Goal: Task Accomplishment & Management: Manage account settings

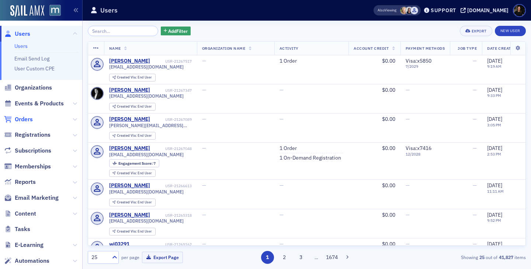
click at [26, 121] on span "Orders" at bounding box center [24, 119] width 18 height 8
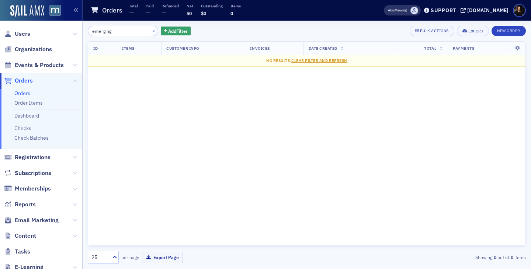
type input "emerging"
click at [150, 32] on button "×" at bounding box center [153, 30] width 7 height 7
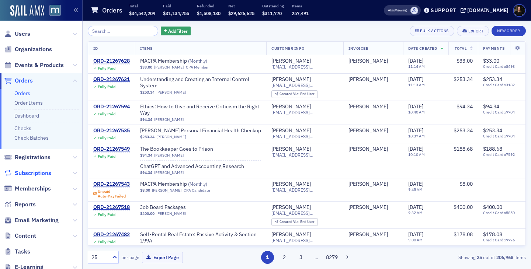
click at [43, 171] on span "Subscriptions" at bounding box center [33, 173] width 37 height 8
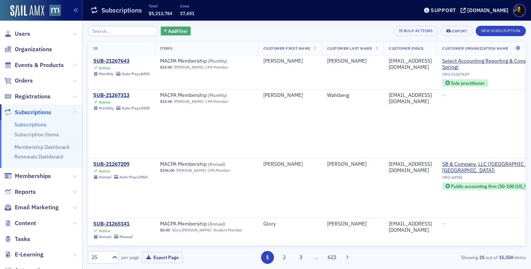
click at [169, 31] on span "Add Filter" at bounding box center [178, 31] width 20 height 7
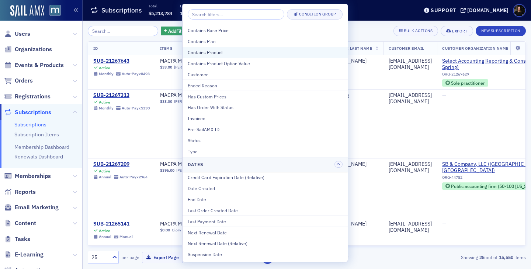
click at [199, 53] on div "Contains Product" at bounding box center [265, 52] width 155 height 7
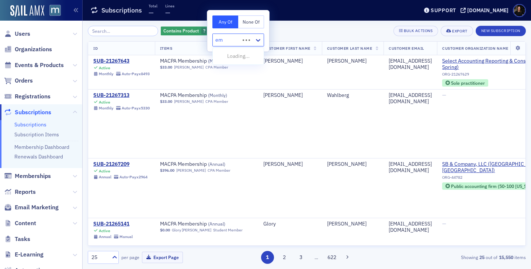
type input "eme"
click at [223, 54] on span "Emerging Professionals Membership" at bounding box center [259, 56] width 85 height 8
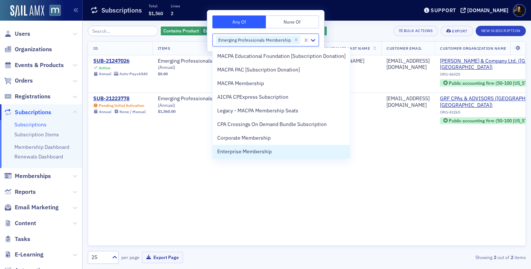
click at [213, 207] on div "ID Items Customer First Name Customer Last Name Customer Email Customer Organiz…" at bounding box center [307, 143] width 438 height 205
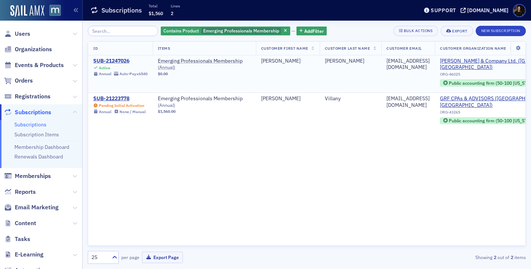
click at [106, 63] on div "SUB-21247026" at bounding box center [120, 61] width 54 height 7
click at [110, 59] on div "SUB-21247026" at bounding box center [120, 61] width 54 height 7
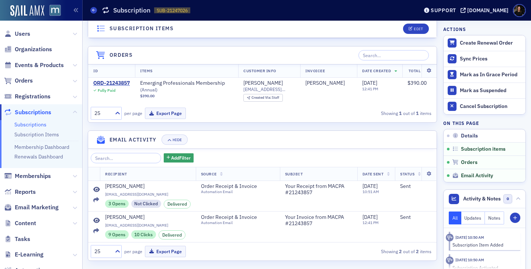
scroll to position [290, 0]
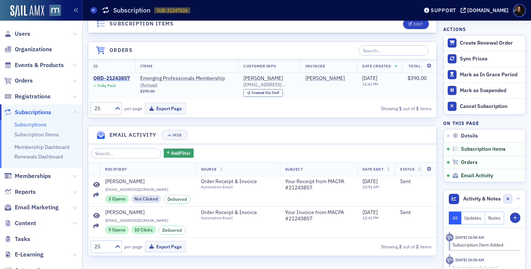
click at [111, 77] on div "ORD-21243857" at bounding box center [111, 78] width 37 height 7
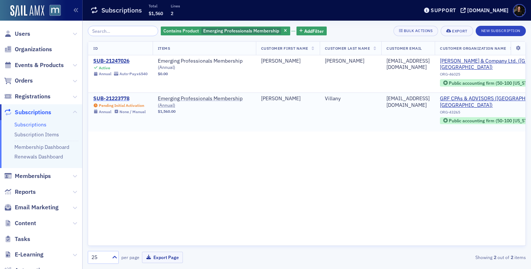
click at [107, 101] on div "SUB-21223778" at bounding box center [119, 98] width 52 height 7
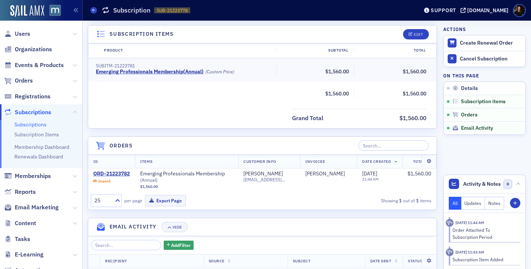
scroll to position [185, 0]
click at [417, 36] on div "Edit" at bounding box center [418, 35] width 9 height 4
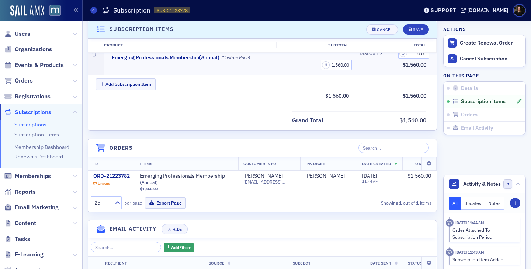
scroll to position [186, 0]
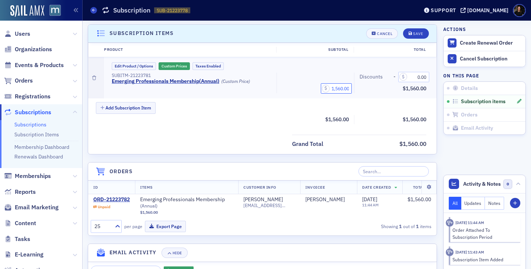
click at [337, 91] on input "1,560.00" at bounding box center [336, 88] width 31 height 10
click at [317, 125] on div "Product Subtotal Total Edit Product / Options Custom Prices Taxes Enabled SUBIT…" at bounding box center [262, 98] width 348 height 111
click at [345, 90] on input "1,560.00" at bounding box center [336, 88] width 31 height 10
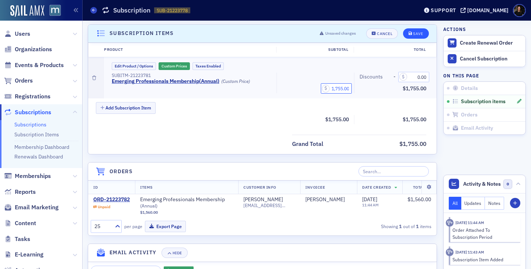
type input "1,755.00"
click at [415, 33] on div "Save" at bounding box center [418, 34] width 10 height 4
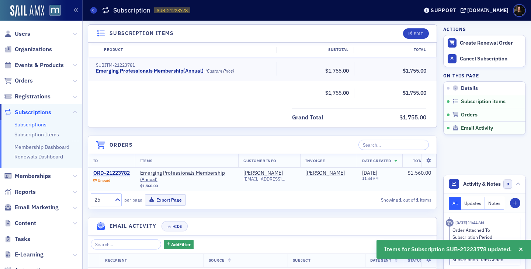
click at [108, 172] on div "ORD-21223782" at bounding box center [111, 173] width 37 height 7
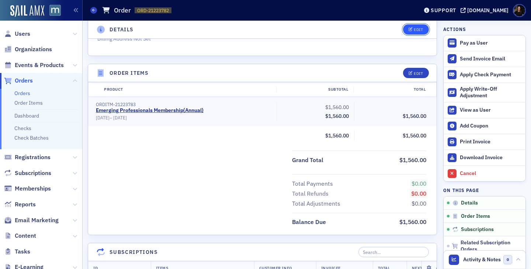
click at [412, 30] on icon "button" at bounding box center [411, 30] width 4 height 4
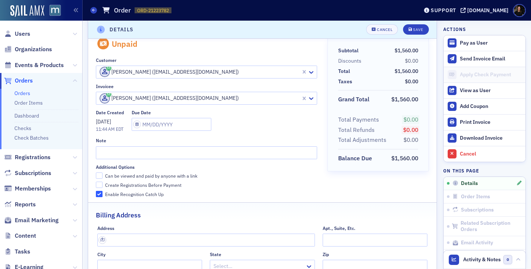
scroll to position [1, 0]
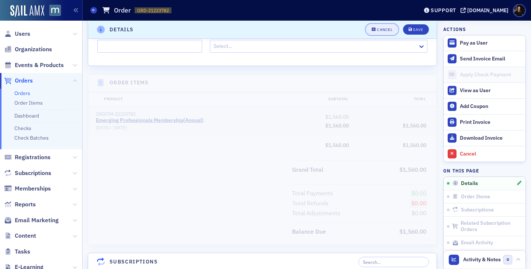
click at [378, 31] on div "Cancel" at bounding box center [384, 30] width 15 height 4
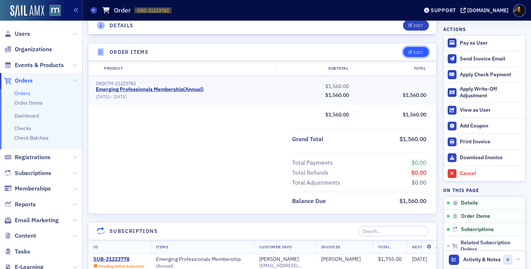
click at [414, 48] on button "Edit" at bounding box center [415, 52] width 25 height 10
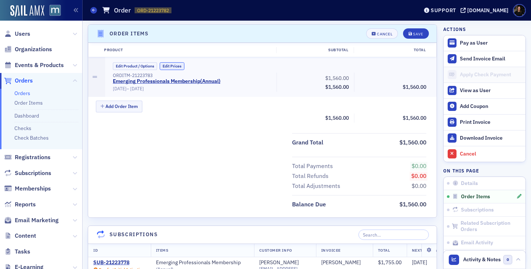
click at [167, 66] on button "Edit Prices" at bounding box center [172, 66] width 25 height 8
click at [329, 74] on input "1,560.00" at bounding box center [334, 77] width 36 height 10
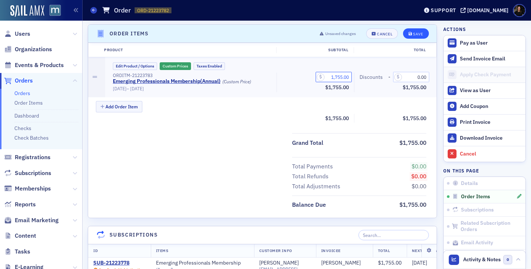
type input "1,755.00"
click at [413, 37] on button "Save" at bounding box center [415, 33] width 25 height 10
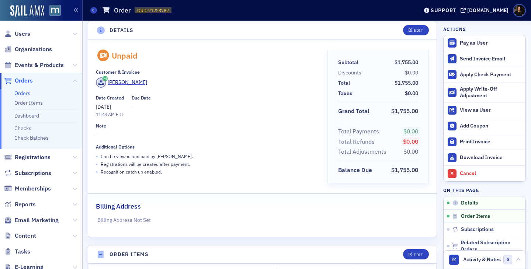
scroll to position [0, 0]
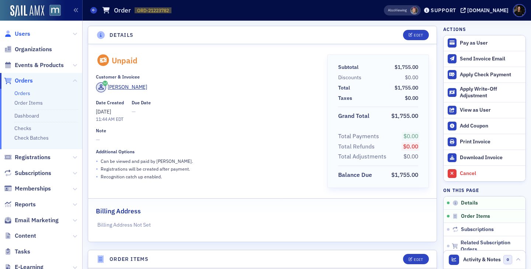
click at [18, 33] on span "Users" at bounding box center [22, 34] width 15 height 8
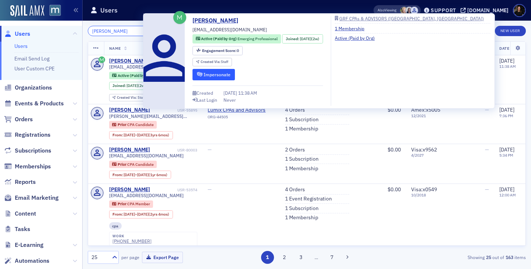
type input "sarah drucker"
click at [205, 73] on button "Impersonate" at bounding box center [213, 74] width 42 height 11
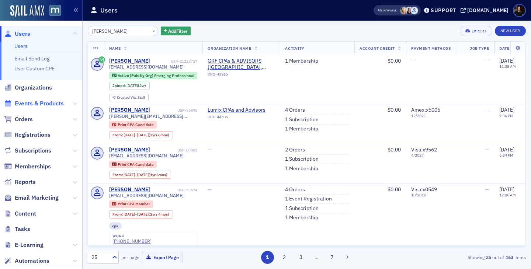
click at [36, 102] on span "Events & Products" at bounding box center [39, 104] width 49 height 8
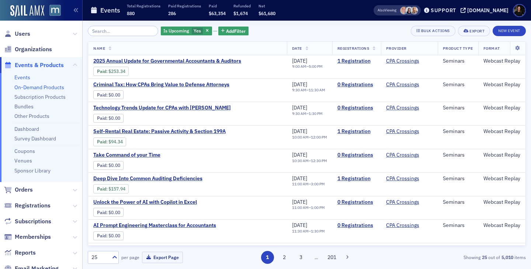
click at [36, 89] on link "On-Demand Products" at bounding box center [39, 87] width 50 height 7
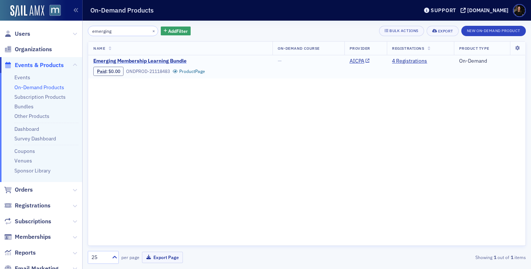
type input "emerging"
click at [171, 62] on span "Emerging Membership Learning Bundle" at bounding box center [155, 61] width 124 height 7
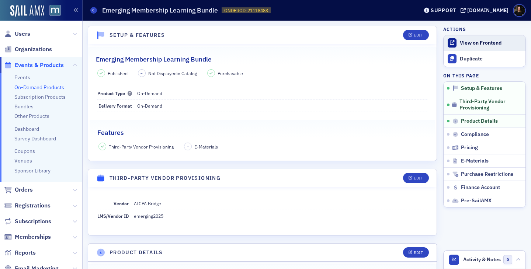
click at [459, 48] on link "View on Frontend" at bounding box center [485, 42] width 82 height 15
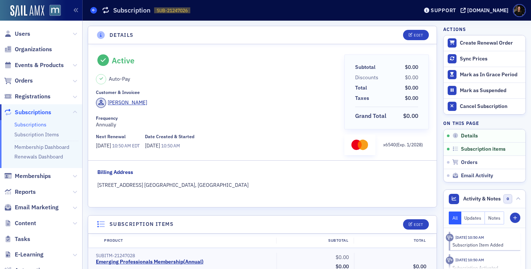
click at [95, 10] on icon at bounding box center [93, 9] width 3 height 3
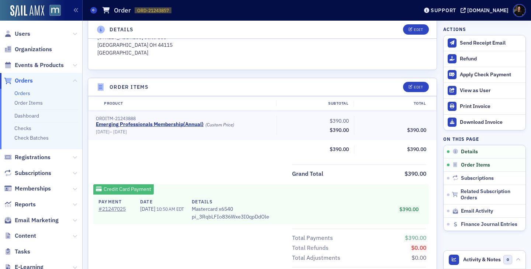
scroll to position [204, 0]
